Goal: Transaction & Acquisition: Purchase product/service

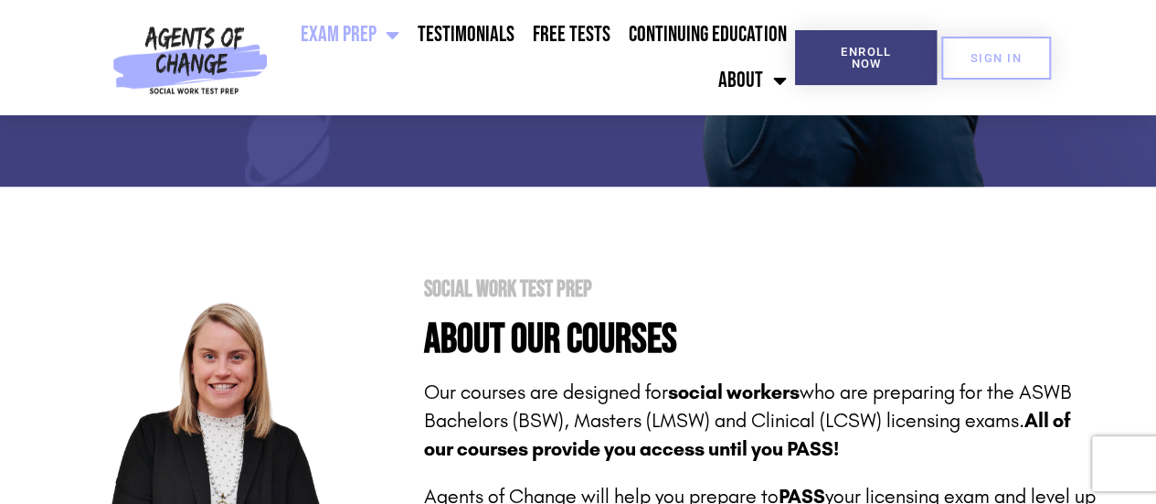
scroll to position [559, 0]
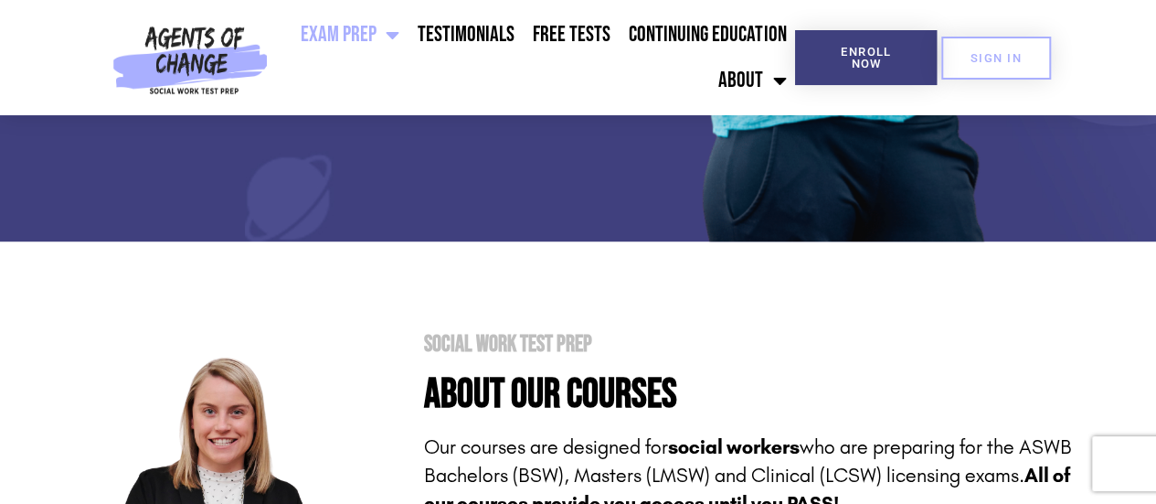
drag, startPoint x: 0, startPoint y: 0, endPoint x: 1166, endPoint y: 51, distance: 1166.7
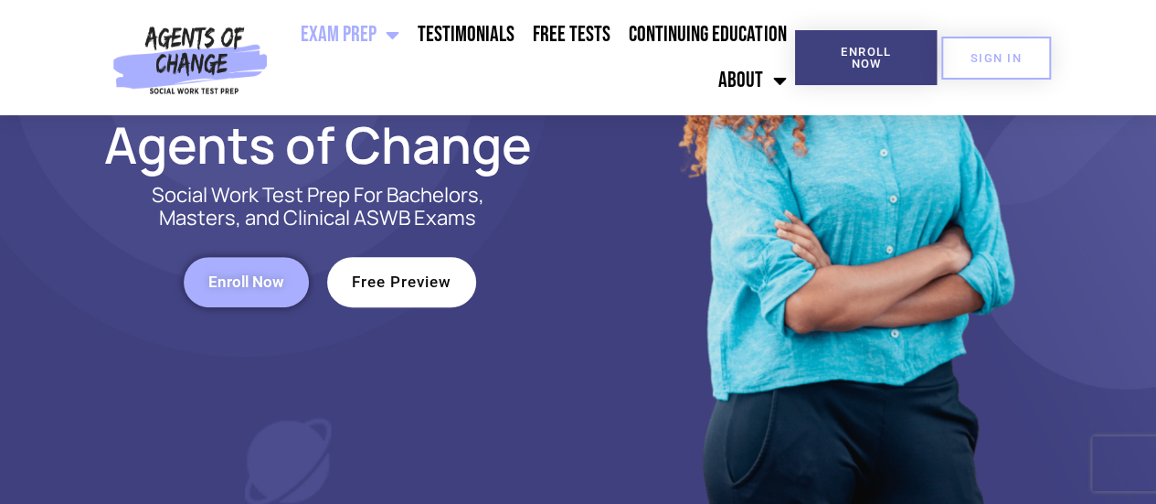
scroll to position [270, 0]
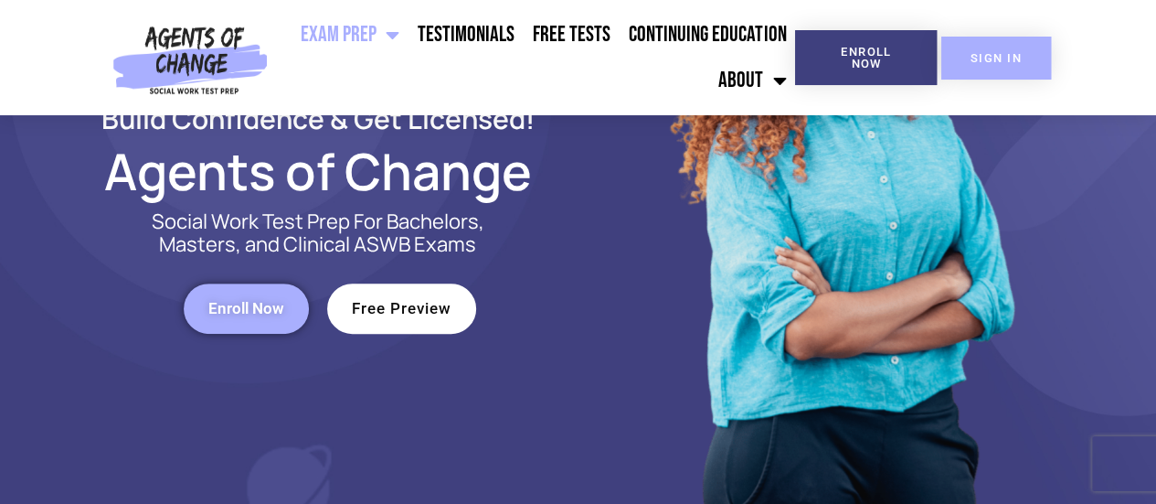
click at [990, 55] on span "SIGN IN" at bounding box center [996, 58] width 51 height 12
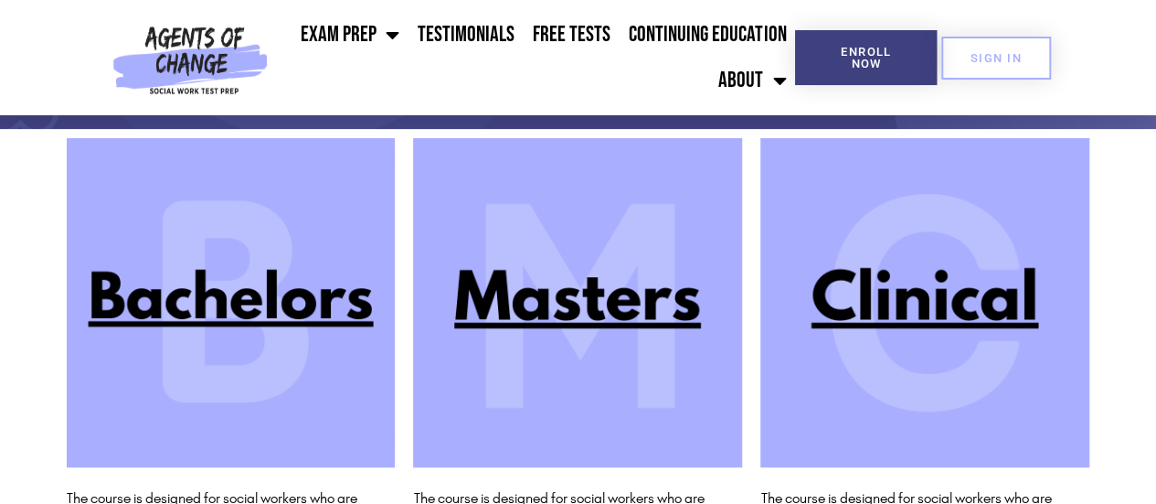
scroll to position [174, 0]
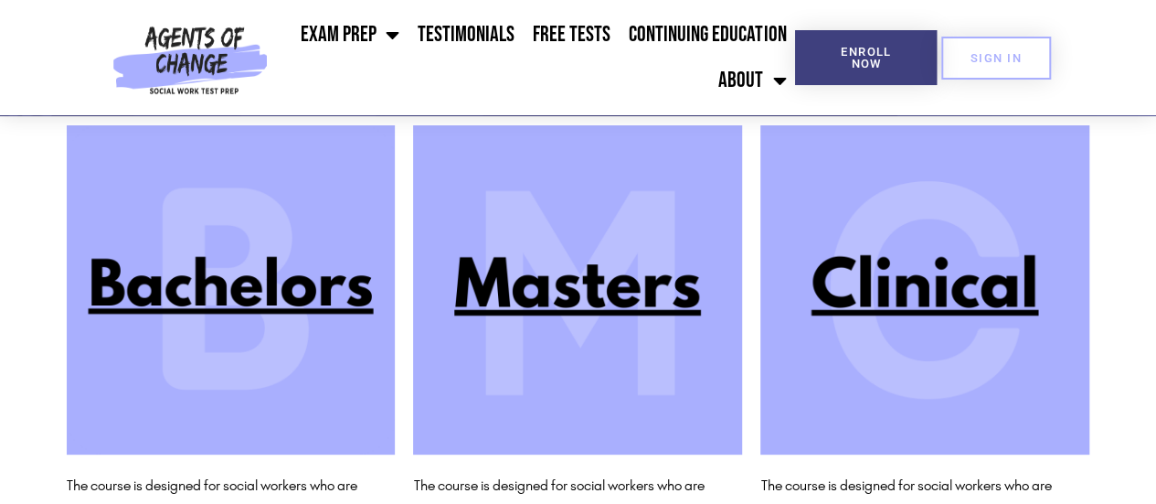
click at [877, 313] on img at bounding box center [925, 289] width 329 height 329
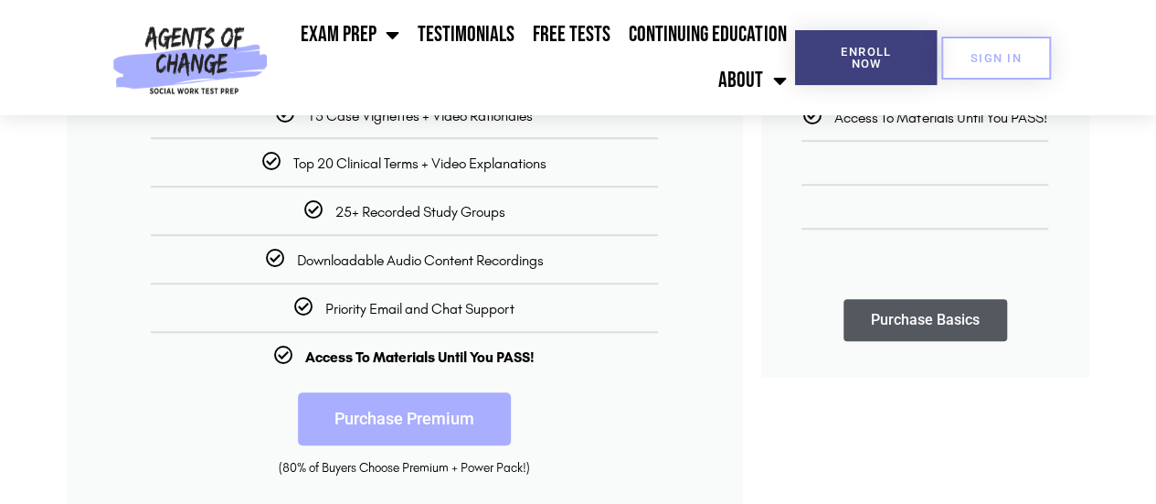
scroll to position [556, 0]
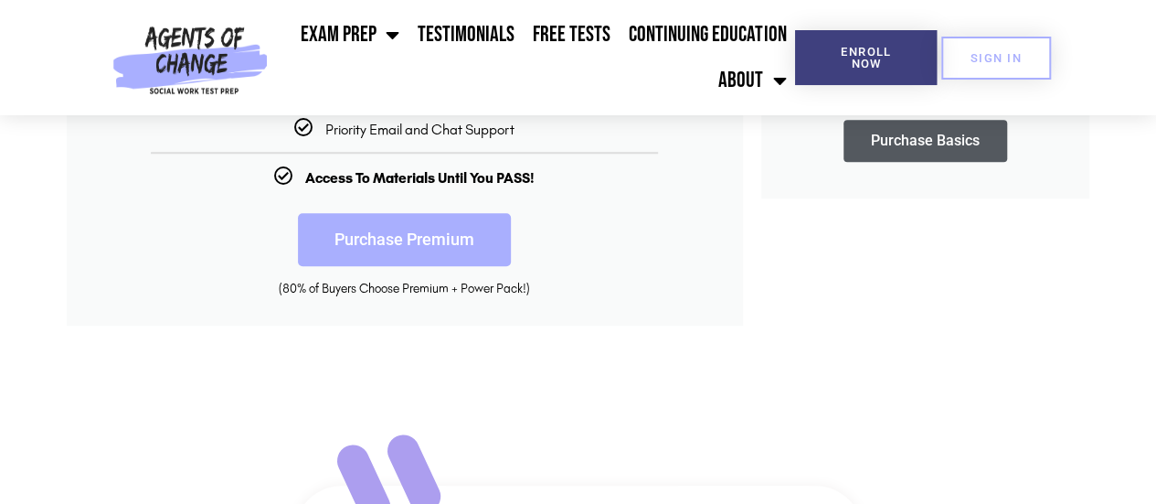
drag, startPoint x: 1167, startPoint y: 71, endPoint x: 1150, endPoint y: 178, distance: 108.2
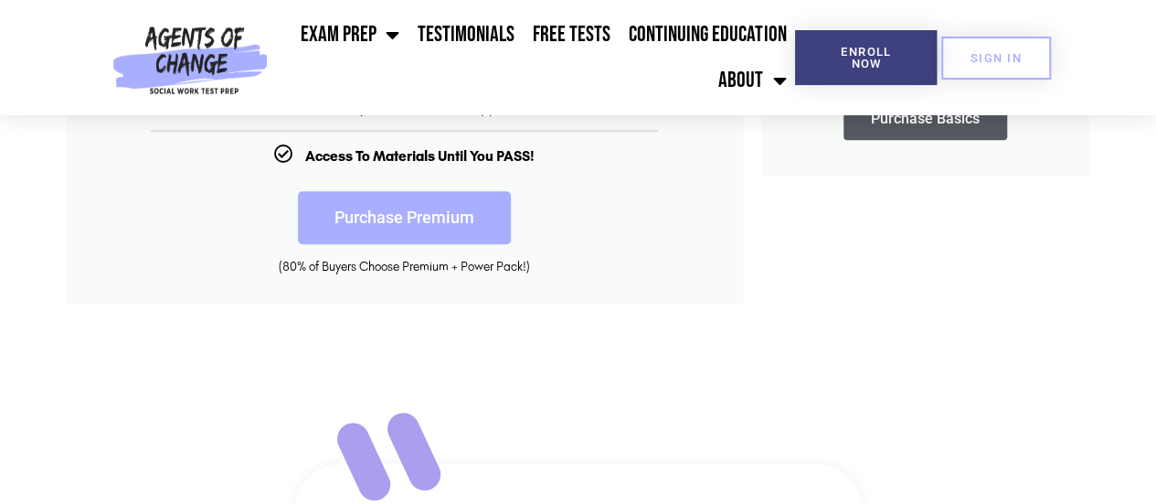
click at [428, 214] on link "Purchase Premium" at bounding box center [404, 217] width 213 height 53
